Goal: Information Seeking & Learning: Learn about a topic

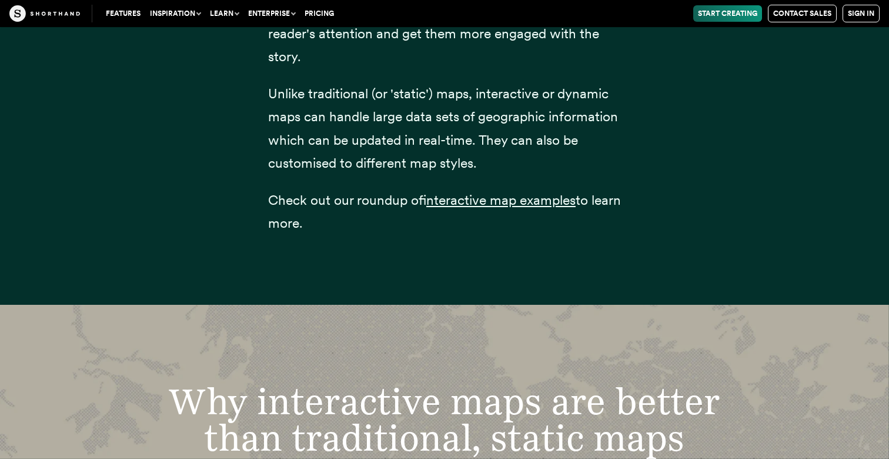
scroll to position [2104, 0]
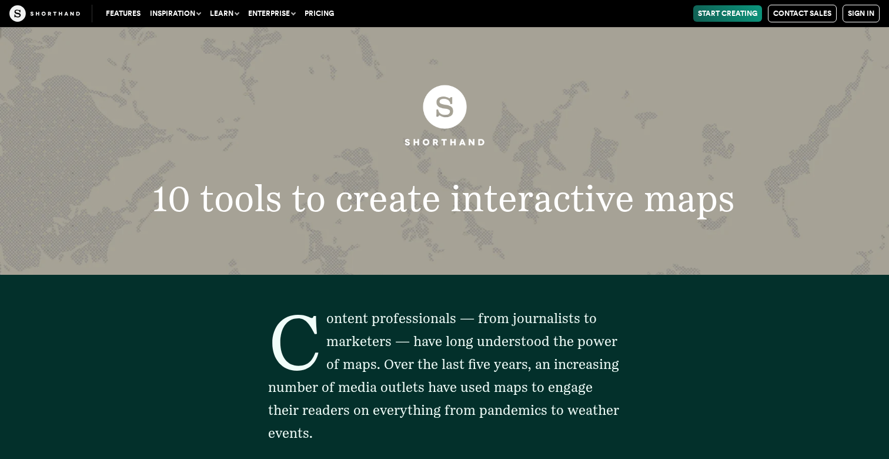
drag, startPoint x: 513, startPoint y: 82, endPoint x: 620, endPoint y: 170, distance: 138.3
click at [622, 170] on figure at bounding box center [444, 117] width 666 height 108
click at [620, 170] on figure at bounding box center [444, 117] width 666 height 108
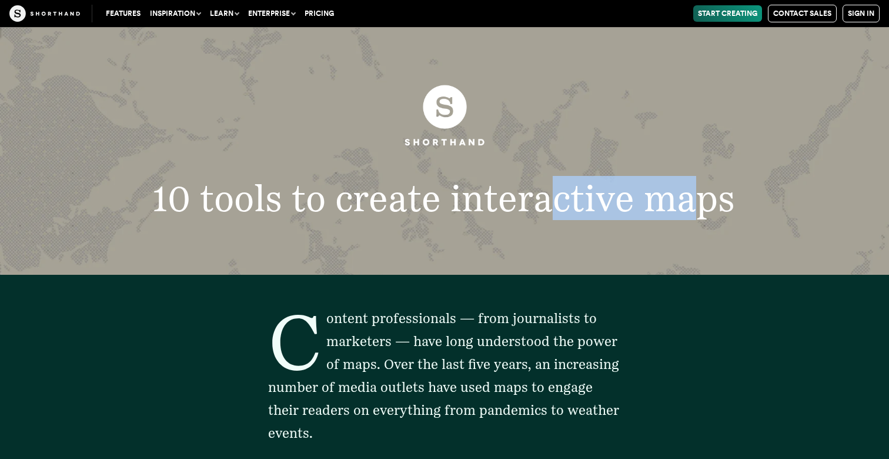
drag, startPoint x: 582, startPoint y: 217, endPoint x: 691, endPoint y: 216, distance: 108.8
click at [691, 216] on h1 "10 tools to create interactive maps" at bounding box center [444, 198] width 666 height 36
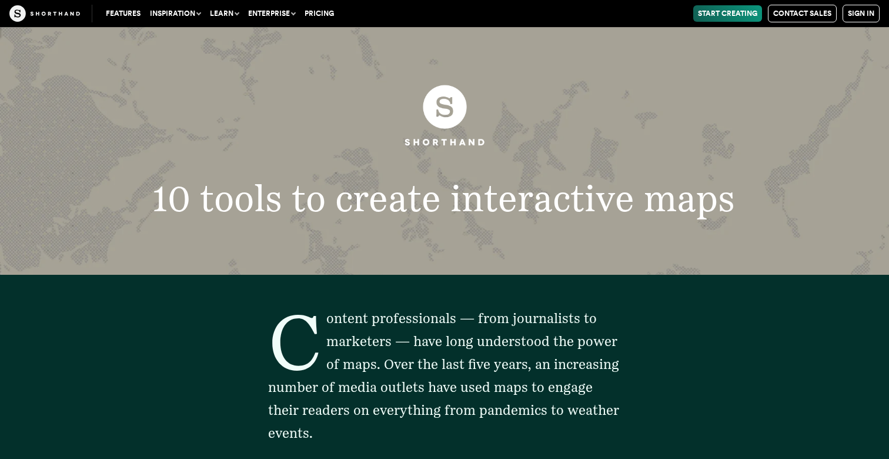
click at [677, 212] on h1 "10 tools to create interactive maps" at bounding box center [444, 198] width 666 height 36
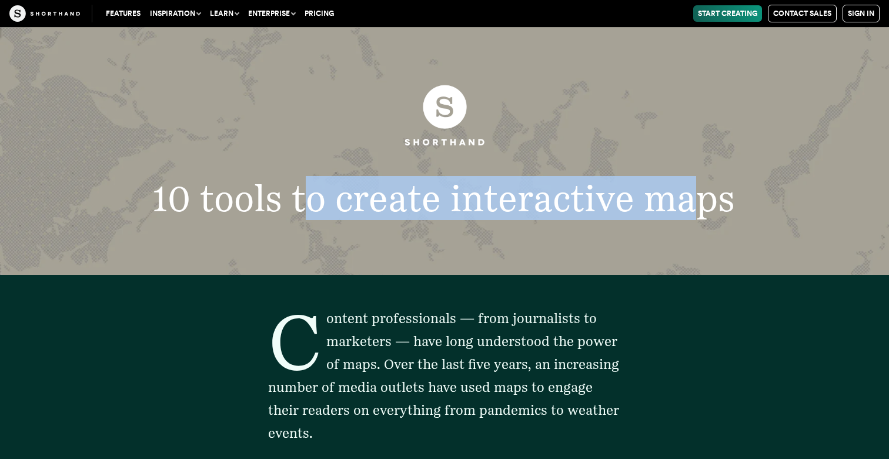
drag, startPoint x: 316, startPoint y: 198, endPoint x: 703, endPoint y: 197, distance: 386.9
click at [703, 197] on h1 "10 tools to create interactive maps" at bounding box center [444, 198] width 666 height 36
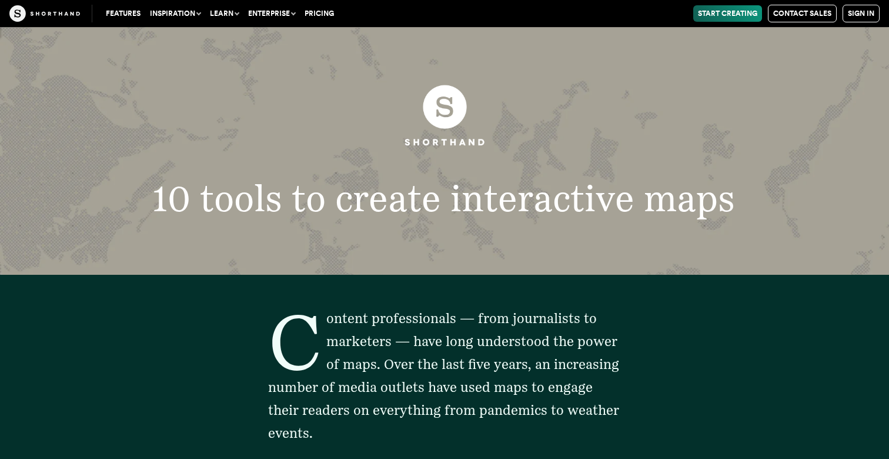
click at [630, 197] on h1 "10 tools to create interactive maps" at bounding box center [444, 198] width 666 height 36
drag, startPoint x: 202, startPoint y: 200, endPoint x: 280, endPoint y: 202, distance: 78.8
click at [280, 202] on h1 "10 tools to create interactive maps" at bounding box center [444, 198] width 666 height 36
click at [413, 149] on img at bounding box center [445, 115] width 124 height 104
